Goal: Task Accomplishment & Management: Manage account settings

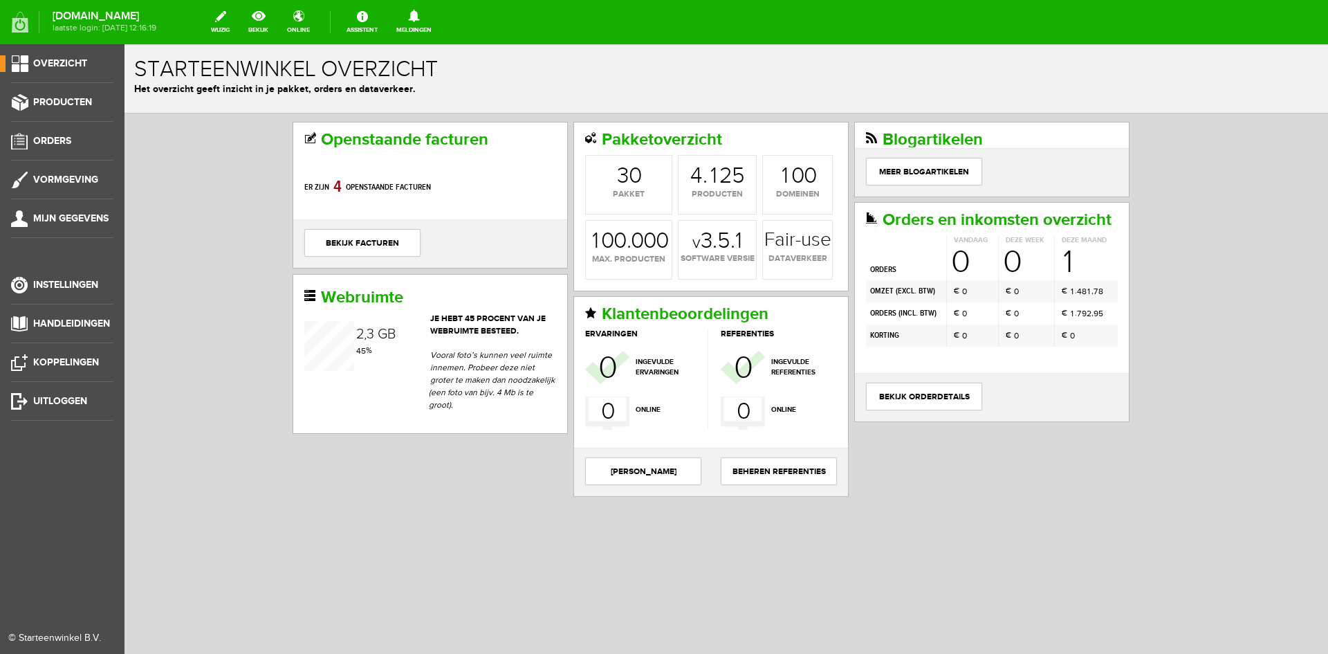
click at [62, 62] on span "Overzicht" at bounding box center [60, 63] width 54 height 12
click at [62, 95] on link "Producten" at bounding box center [56, 102] width 113 height 17
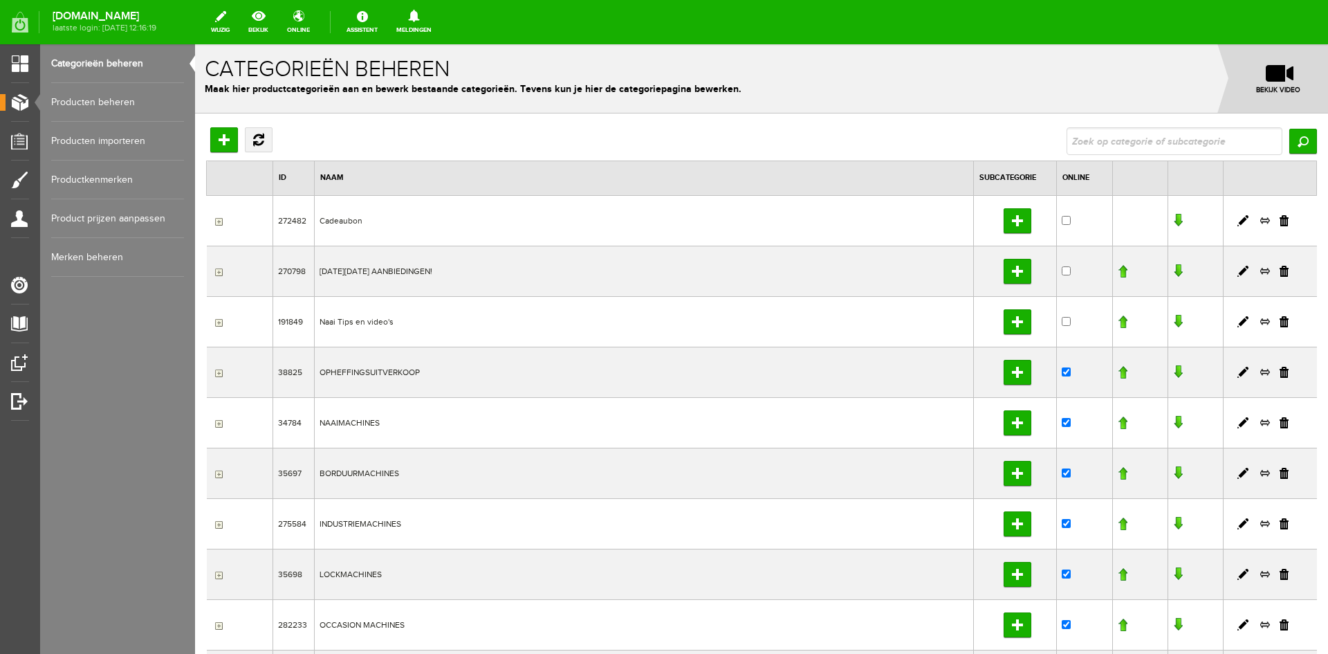
click at [87, 97] on link "Producten beheren" at bounding box center [117, 102] width 133 height 39
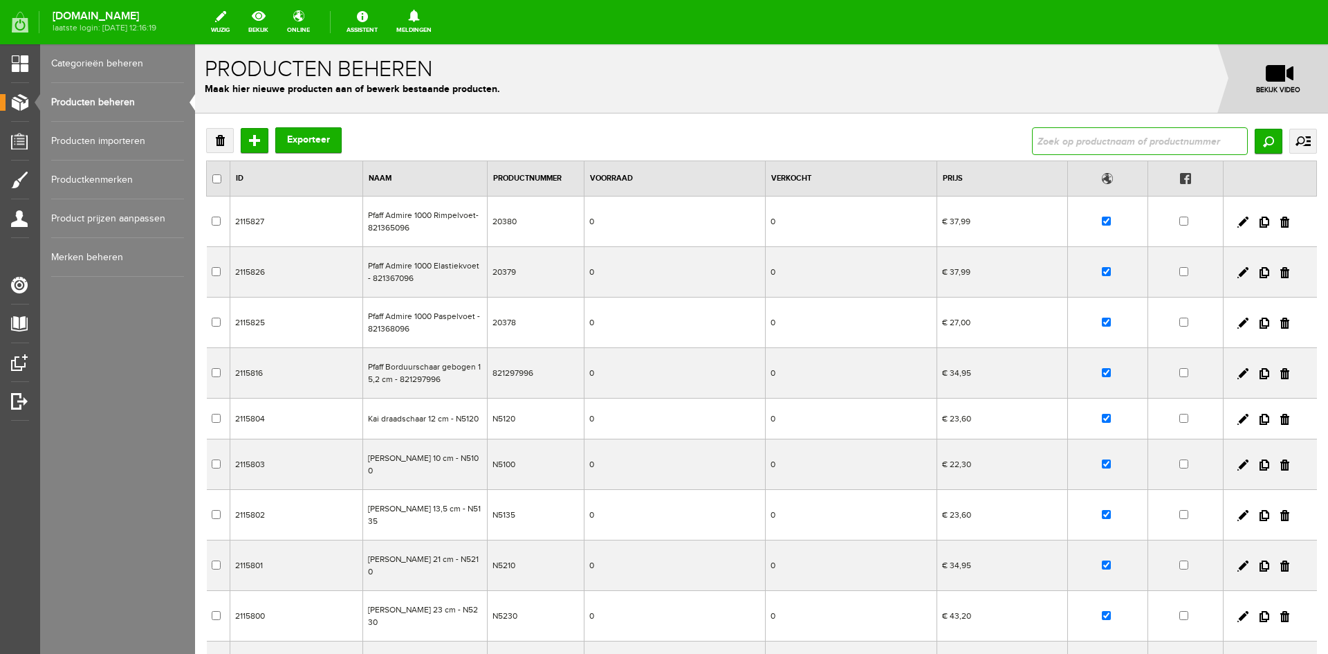
click at [1050, 142] on input "text" at bounding box center [1140, 141] width 216 height 28
type input "930"
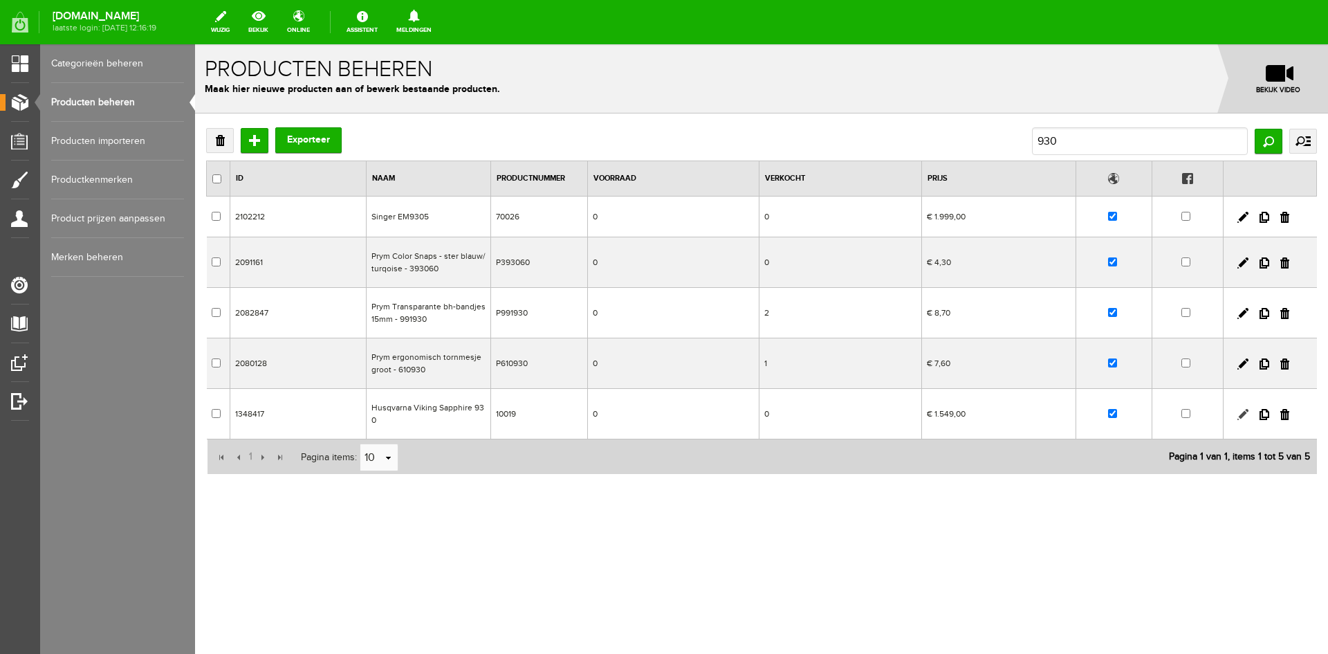
click at [1242, 415] on link at bounding box center [1242, 414] width 11 height 11
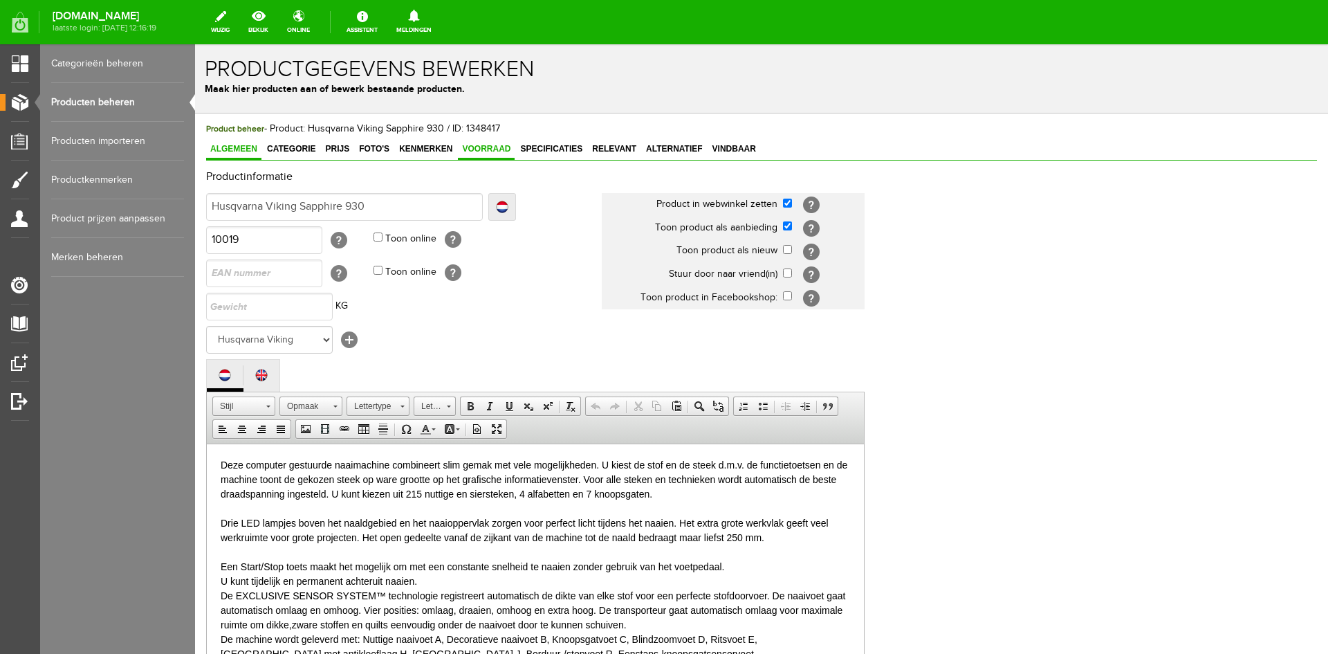
click at [497, 147] on span "Voorraad" at bounding box center [486, 149] width 57 height 10
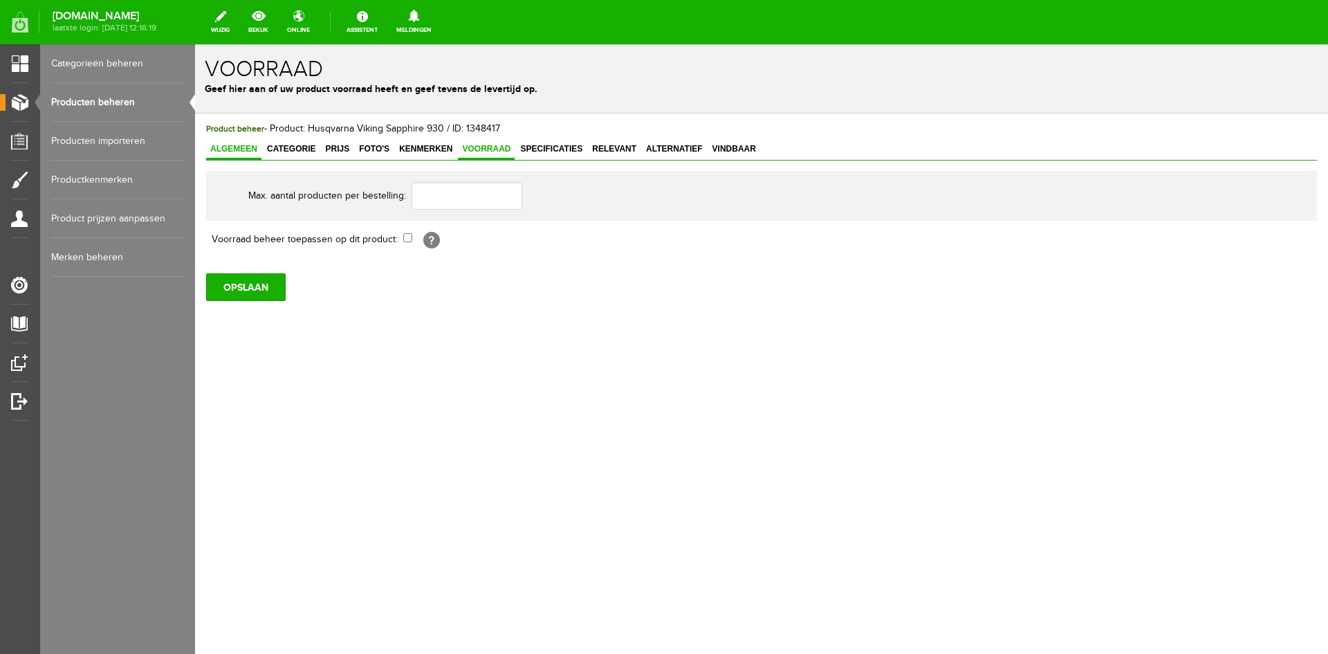
click at [212, 145] on span "Algemeen" at bounding box center [233, 149] width 55 height 10
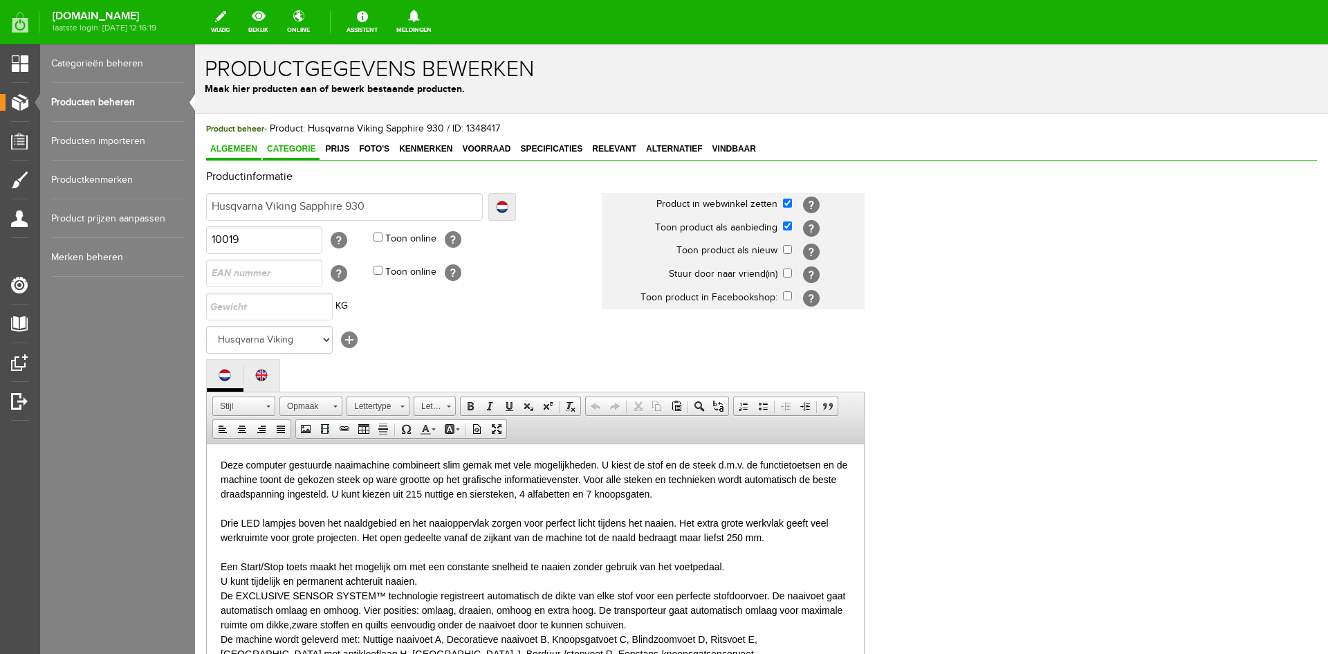
click at [284, 148] on span "Categorie" at bounding box center [291, 149] width 57 height 10
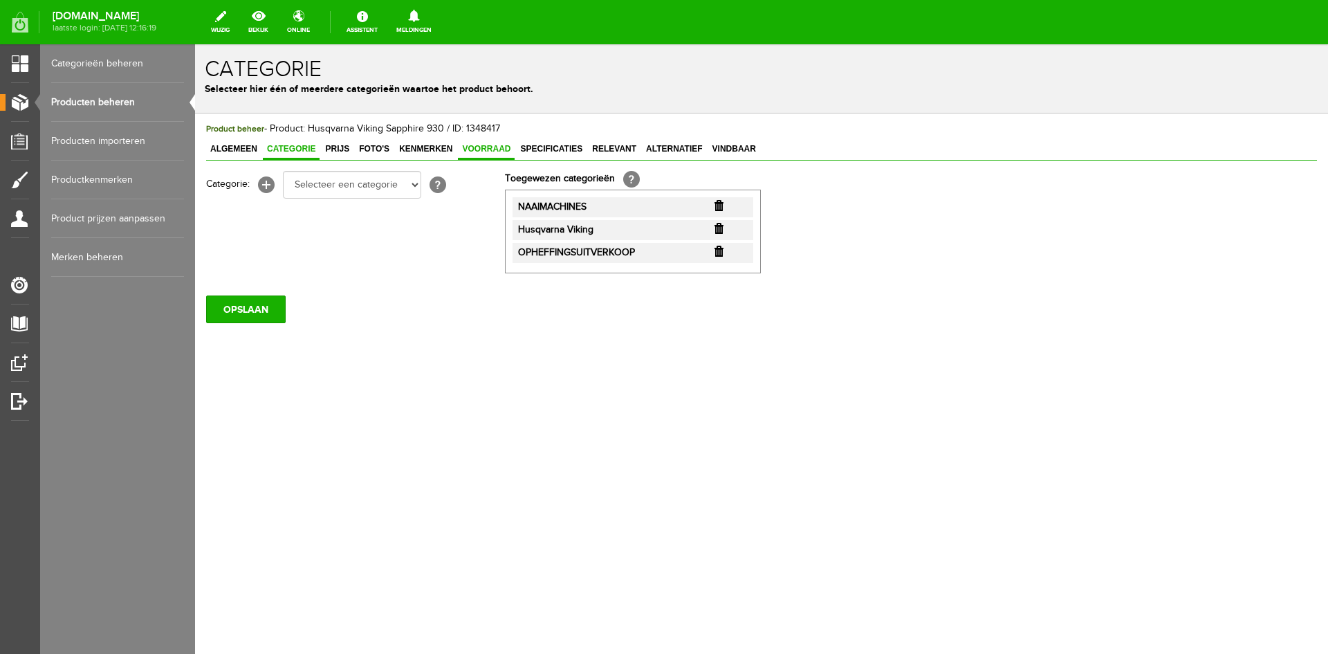
click at [489, 145] on span "Voorraad" at bounding box center [486, 149] width 57 height 10
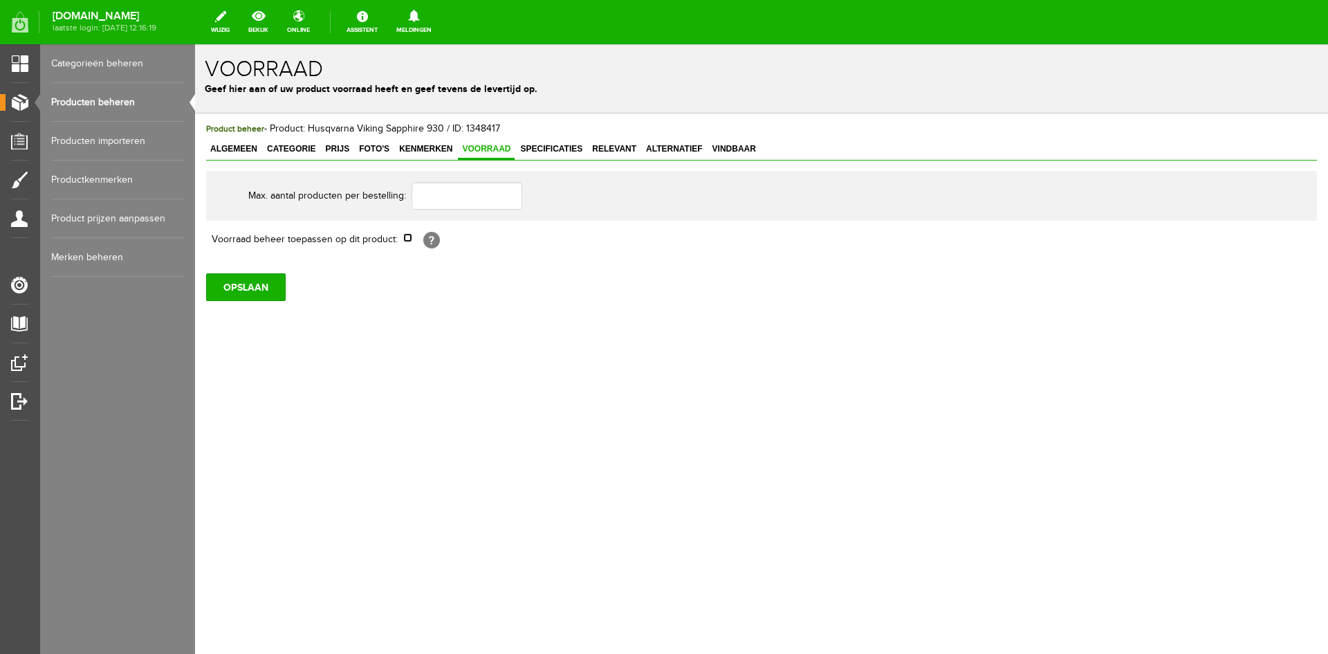
click at [409, 239] on input "checkbox" at bounding box center [407, 237] width 9 height 9
checkbox input "true"
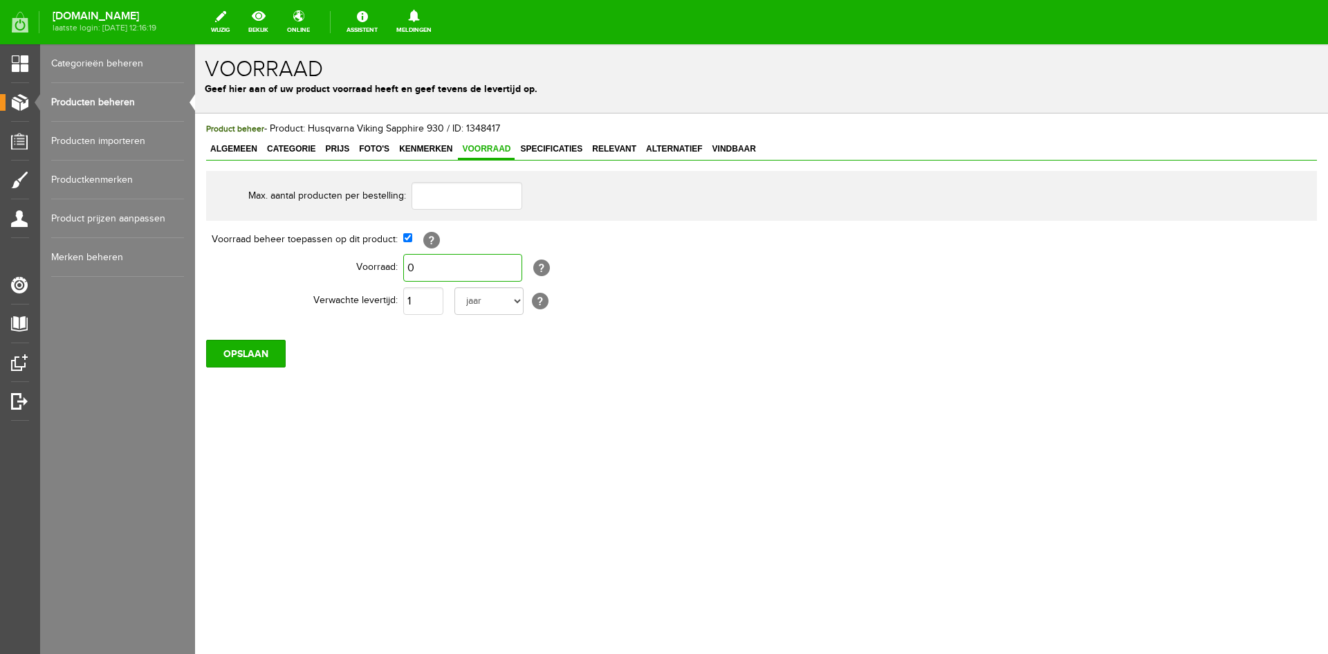
click at [428, 270] on input "0" at bounding box center [462, 268] width 119 height 28
type input "1"
click at [266, 353] on input "OPSLAAN" at bounding box center [246, 354] width 80 height 28
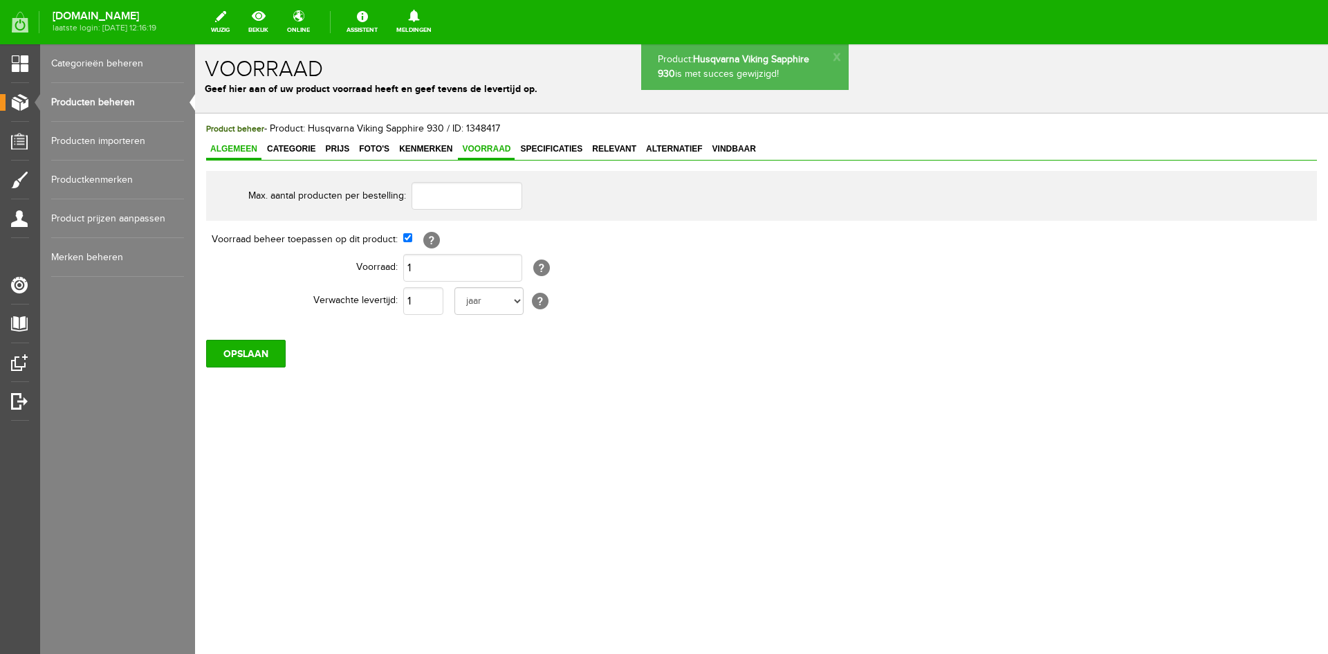
click at [239, 146] on span "Algemeen" at bounding box center [233, 149] width 55 height 10
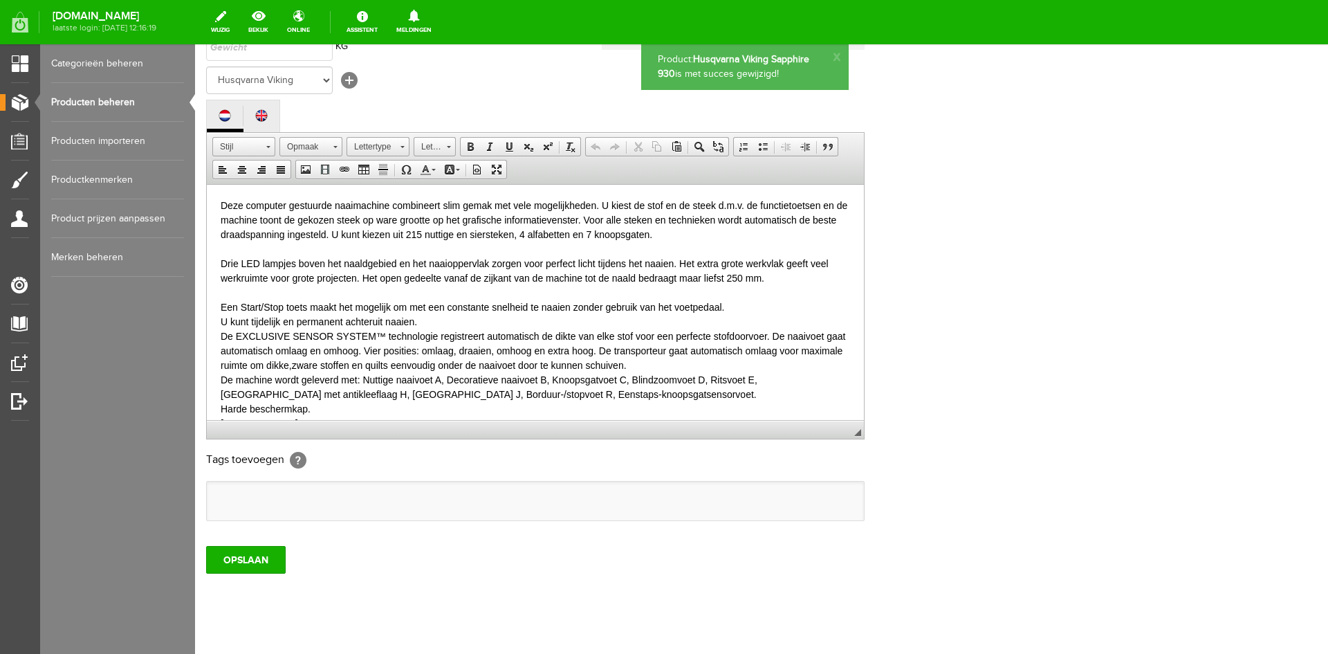
scroll to position [282, 0]
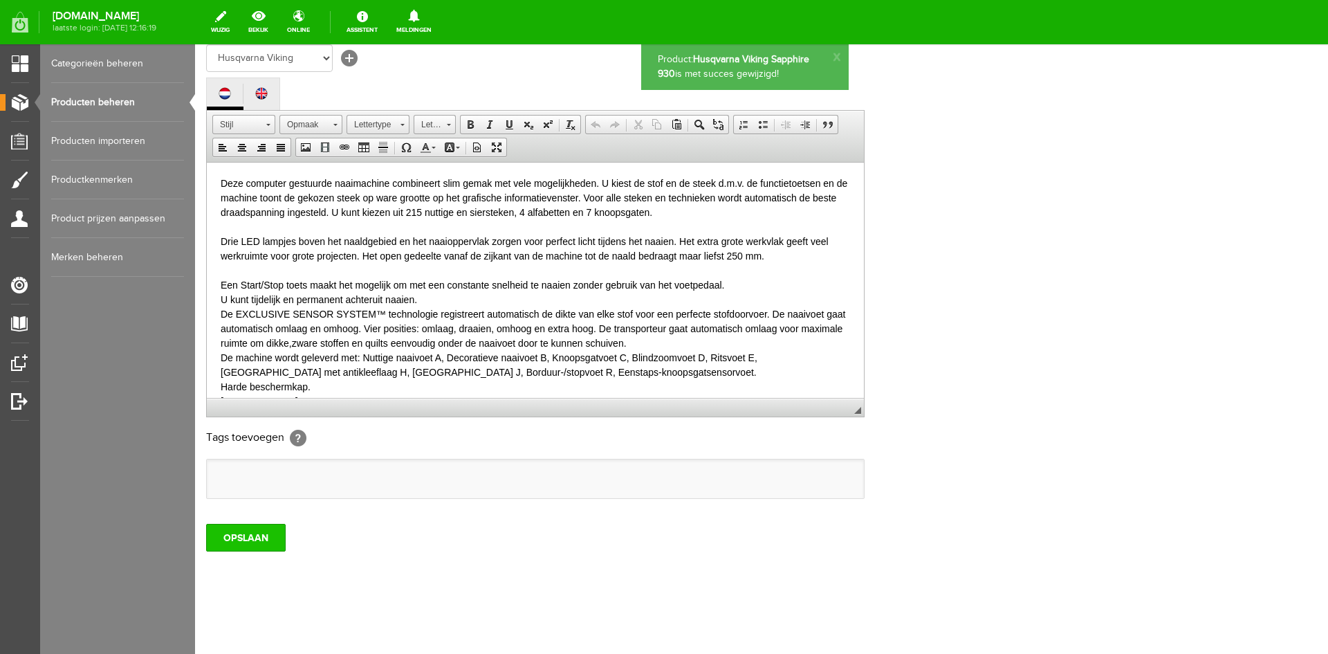
click at [237, 533] on input "OPSLAAN" at bounding box center [246, 538] width 80 height 28
click at [91, 102] on link "Producten beheren" at bounding box center [117, 102] width 133 height 39
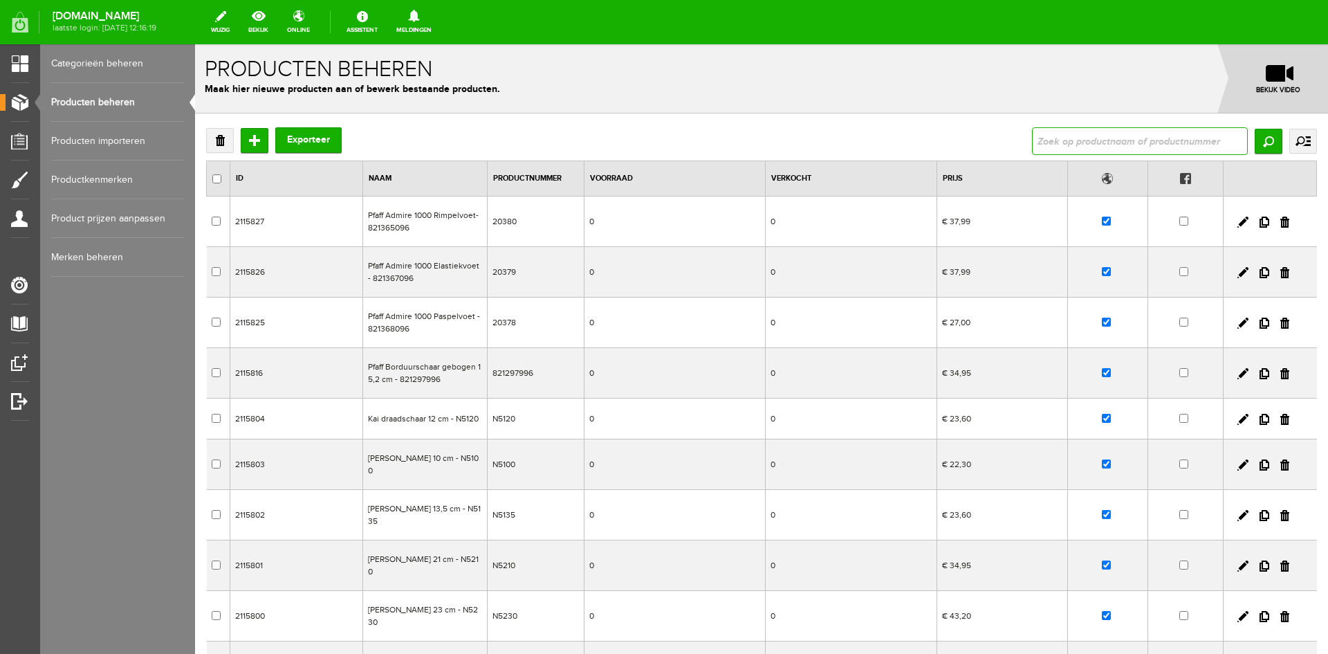
click at [1051, 135] on input "text" at bounding box center [1140, 141] width 216 height 28
